Goal: Obtain resource: Download file/media

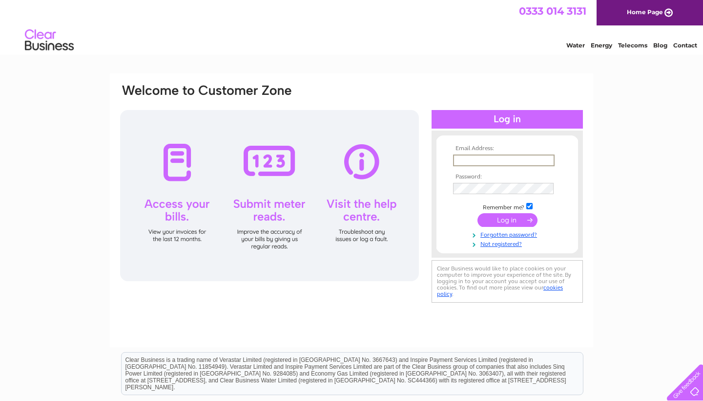
type input "sasastoresltd@gmail.com"
click at [508, 219] on input "submit" at bounding box center [508, 220] width 60 height 14
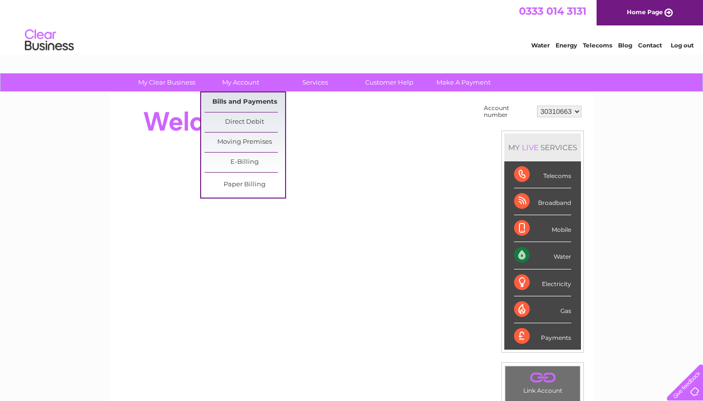
click at [245, 104] on link "Bills and Payments" at bounding box center [245, 102] width 81 height 20
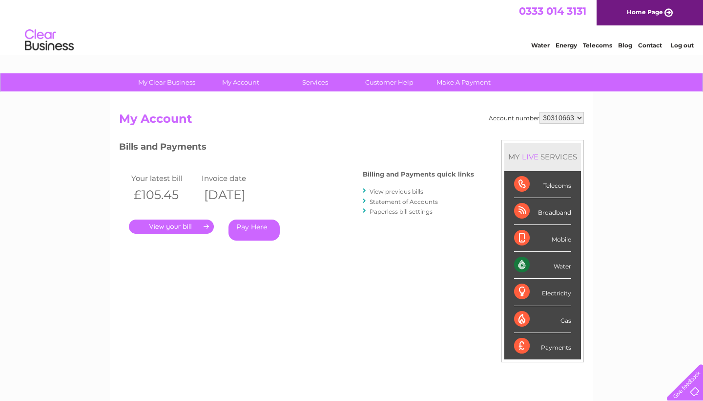
click at [385, 189] on link "View previous bills" at bounding box center [397, 191] width 54 height 7
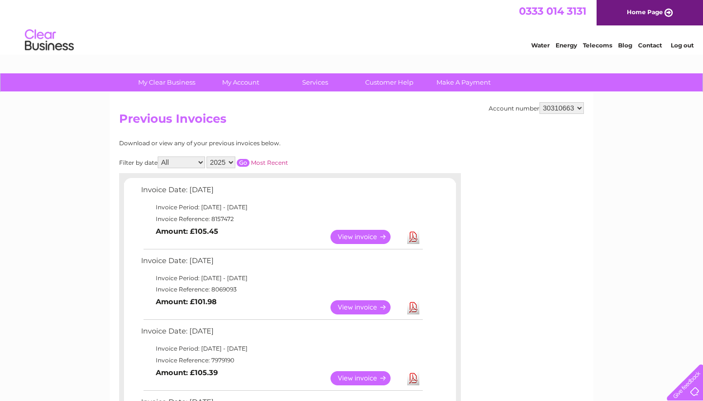
click at [409, 232] on link "Download" at bounding box center [413, 237] width 12 height 14
